Goal: Transaction & Acquisition: Obtain resource

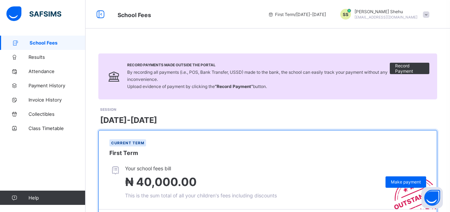
scroll to position [101, 0]
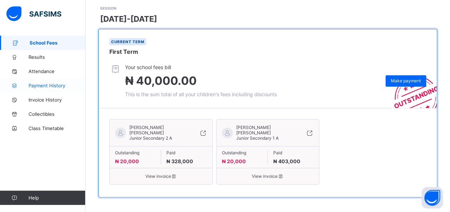
click at [60, 86] on span "Payment History" at bounding box center [57, 86] width 57 height 6
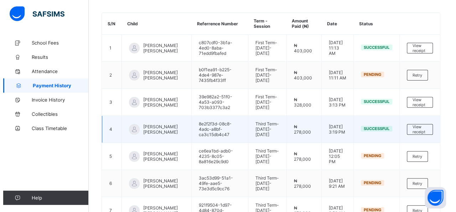
scroll to position [99, 0]
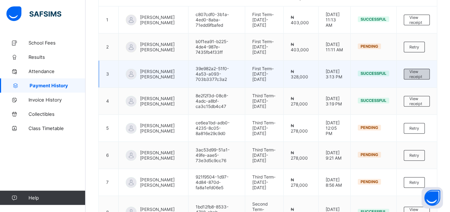
click at [424, 79] on span "View receipt" at bounding box center [416, 74] width 15 height 10
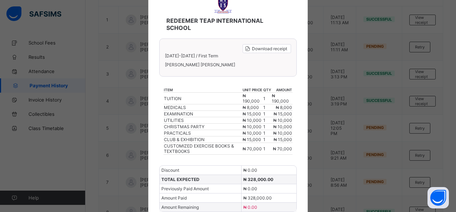
scroll to position [45, 0]
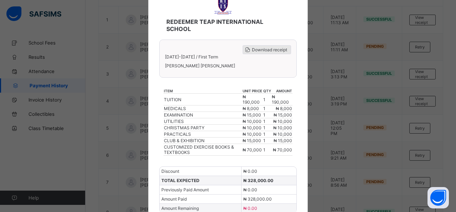
click at [261, 49] on span "Download receipt" at bounding box center [269, 49] width 35 height 5
click at [390, 36] on div "× REDEEMER TEAP INTERNATIONAL SCHOOL Download receipt [DATE]-[DATE] / First Ter…" at bounding box center [228, 106] width 456 height 212
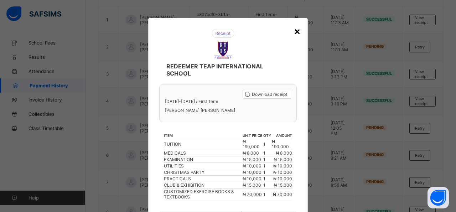
click at [297, 29] on div "×" at bounding box center [297, 31] width 7 height 12
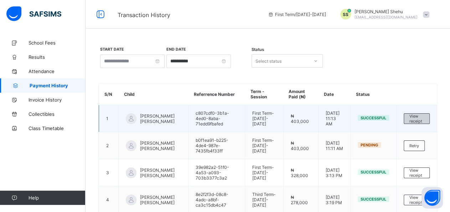
click at [424, 124] on span "View receipt" at bounding box center [416, 119] width 15 height 10
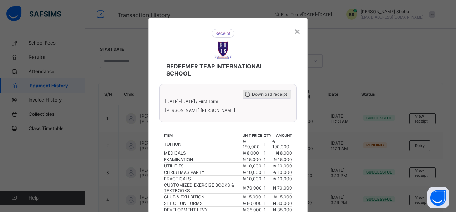
click at [269, 92] on span "Download receipt" at bounding box center [269, 94] width 35 height 5
drag, startPoint x: 293, startPoint y: 32, endPoint x: 333, endPoint y: 0, distance: 51.0
click at [294, 32] on div "×" at bounding box center [297, 31] width 7 height 12
